Goal: Task Accomplishment & Management: Use online tool/utility

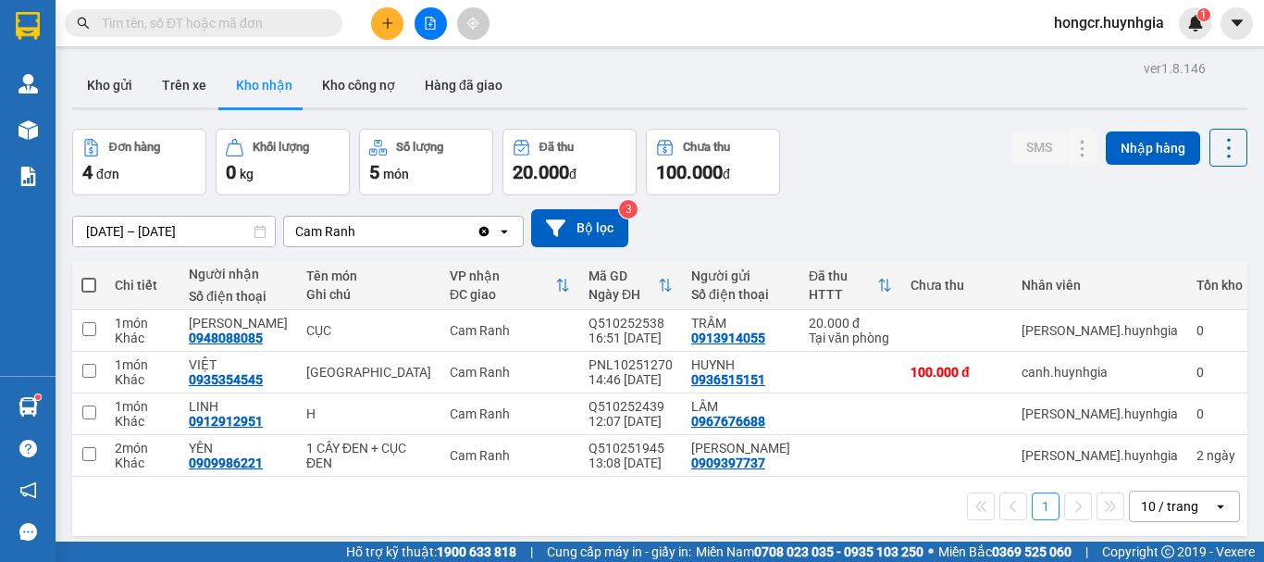
click at [275, 19] on input "text" at bounding box center [211, 23] width 218 height 20
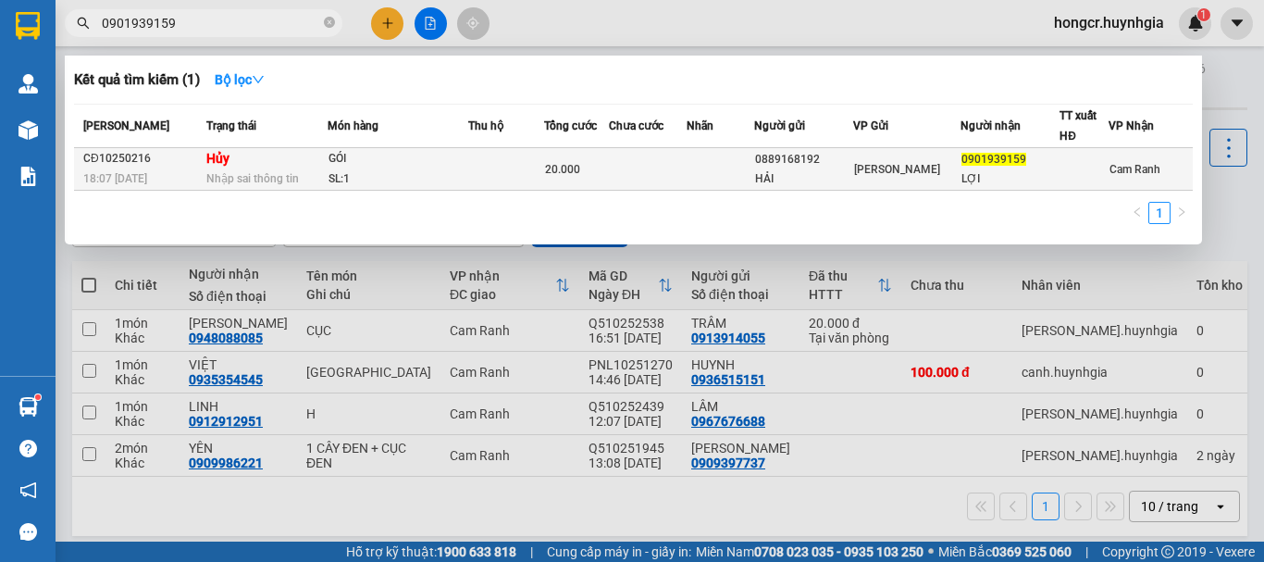
type input "0901939159"
click at [437, 156] on div "GÓI" at bounding box center [398, 159] width 139 height 20
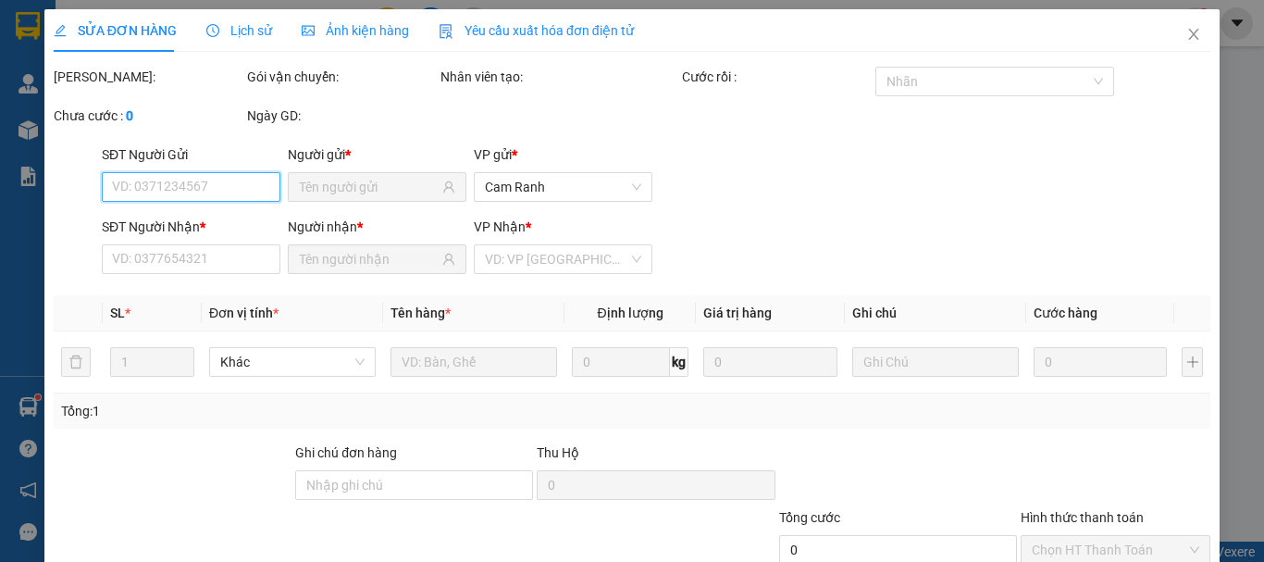
type input "0889168192"
type input "HẢI"
type input "0901939159"
type input "LỢI"
type input "20.000"
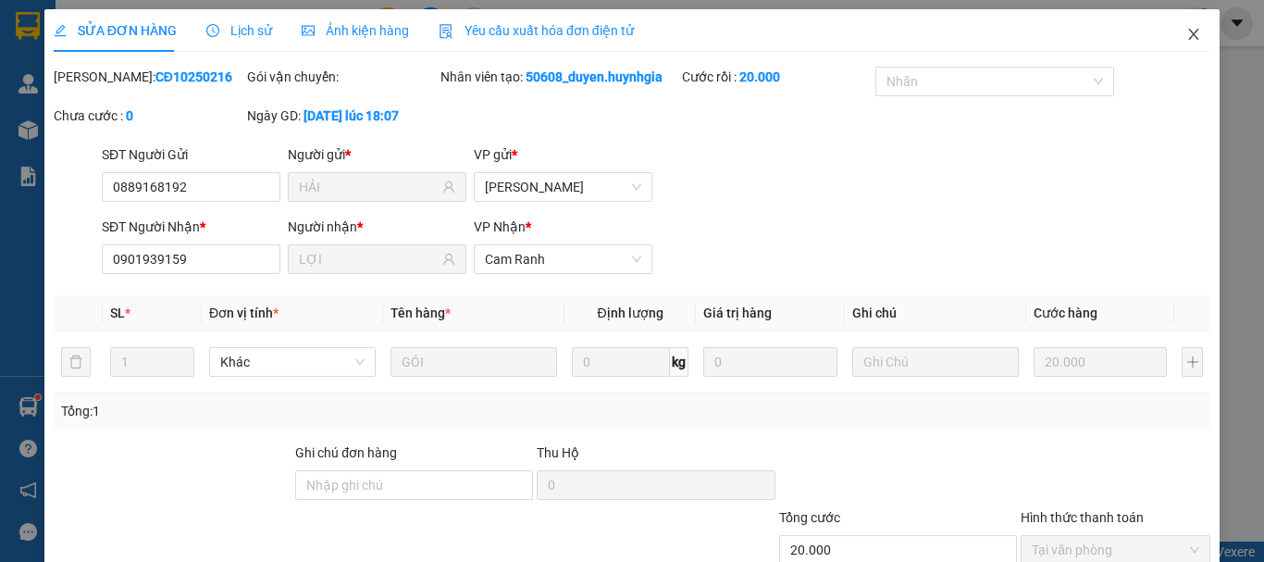
click at [1189, 36] on icon "close" at bounding box center [1194, 34] width 10 height 11
